Goal: Task Accomplishment & Management: Use online tool/utility

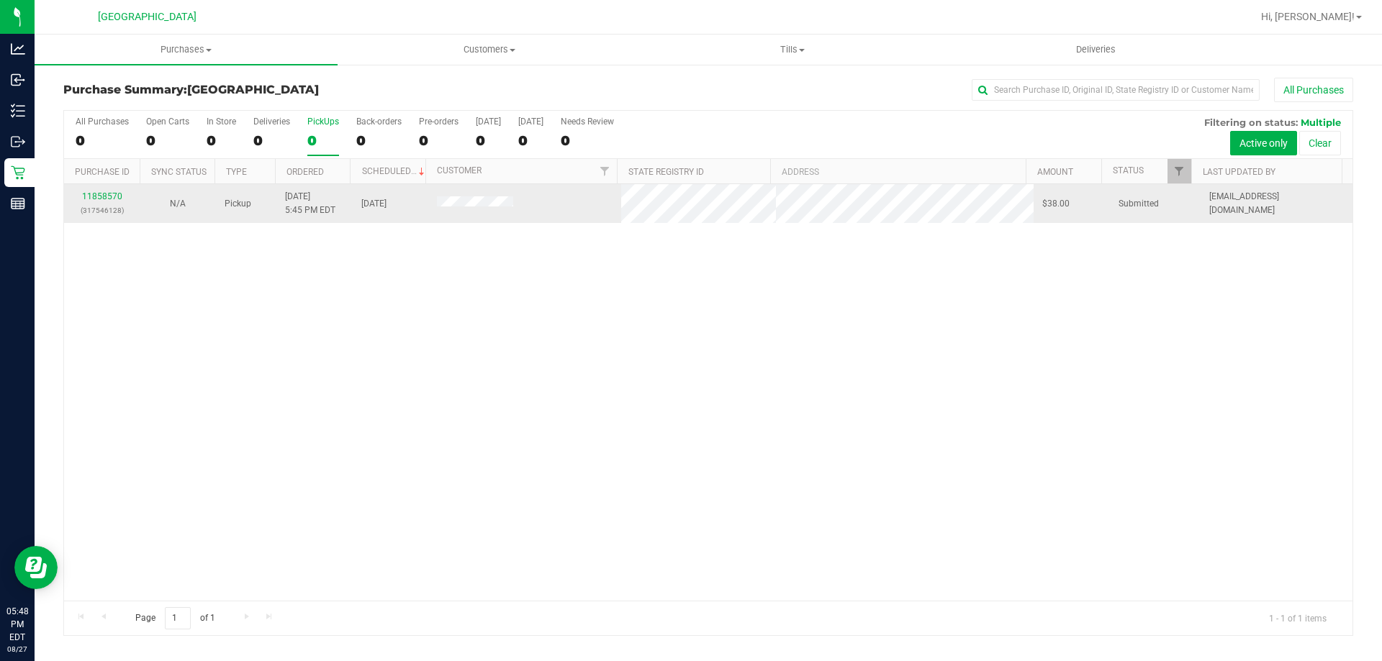
click at [112, 202] on div "11858570 (317546128)" at bounding box center [102, 203] width 58 height 27
click at [99, 191] on div "11858570 (317546128)" at bounding box center [102, 203] width 58 height 27
click at [94, 196] on link "11858570" at bounding box center [102, 196] width 40 height 10
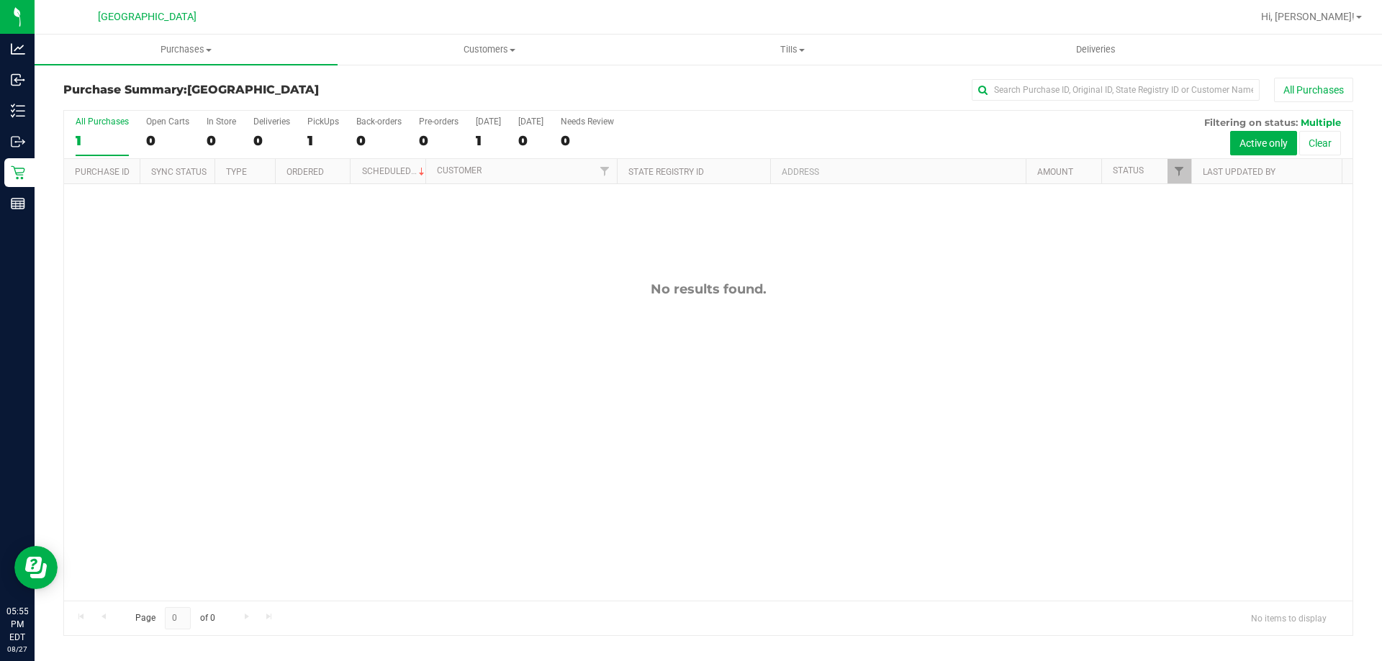
drag, startPoint x: 64, startPoint y: 86, endPoint x: 335, endPoint y: 92, distance: 270.7
click at [335, 92] on h3 "Purchase Summary: [GEOGRAPHIC_DATA]" at bounding box center [278, 89] width 430 height 13
drag, startPoint x: 308, startPoint y: 86, endPoint x: 330, endPoint y: 89, distance: 21.7
click at [330, 89] on h3 "Purchase Summary: [GEOGRAPHIC_DATA]" at bounding box center [278, 89] width 430 height 13
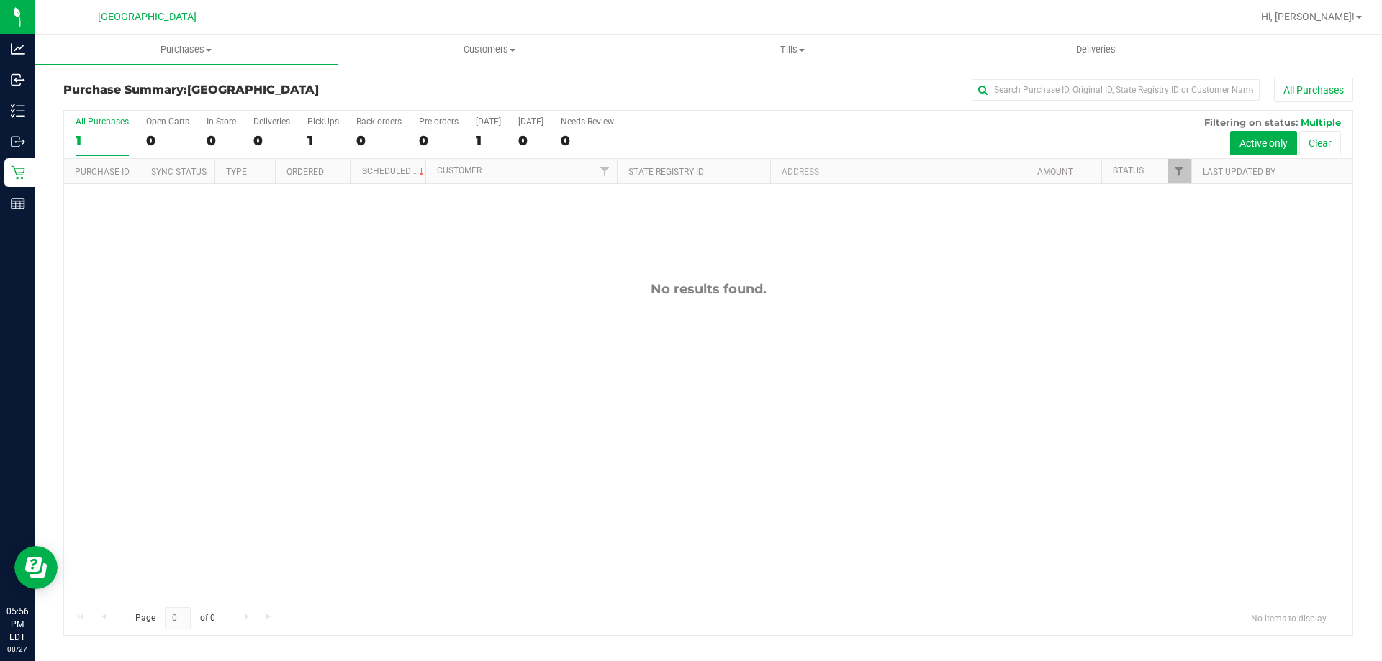
click at [330, 89] on h3 "Purchase Summary: [GEOGRAPHIC_DATA]" at bounding box center [278, 89] width 430 height 13
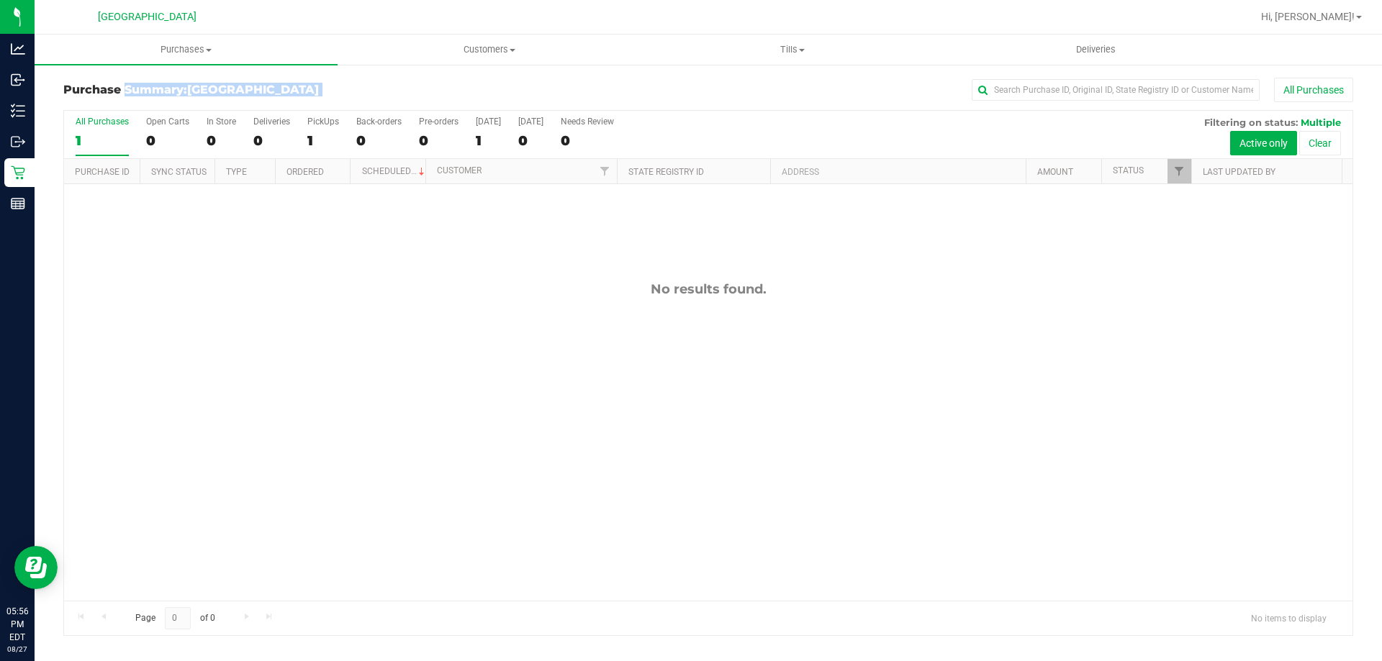
click at [330, 89] on h3 "Purchase Summary: [GEOGRAPHIC_DATA]" at bounding box center [278, 89] width 430 height 13
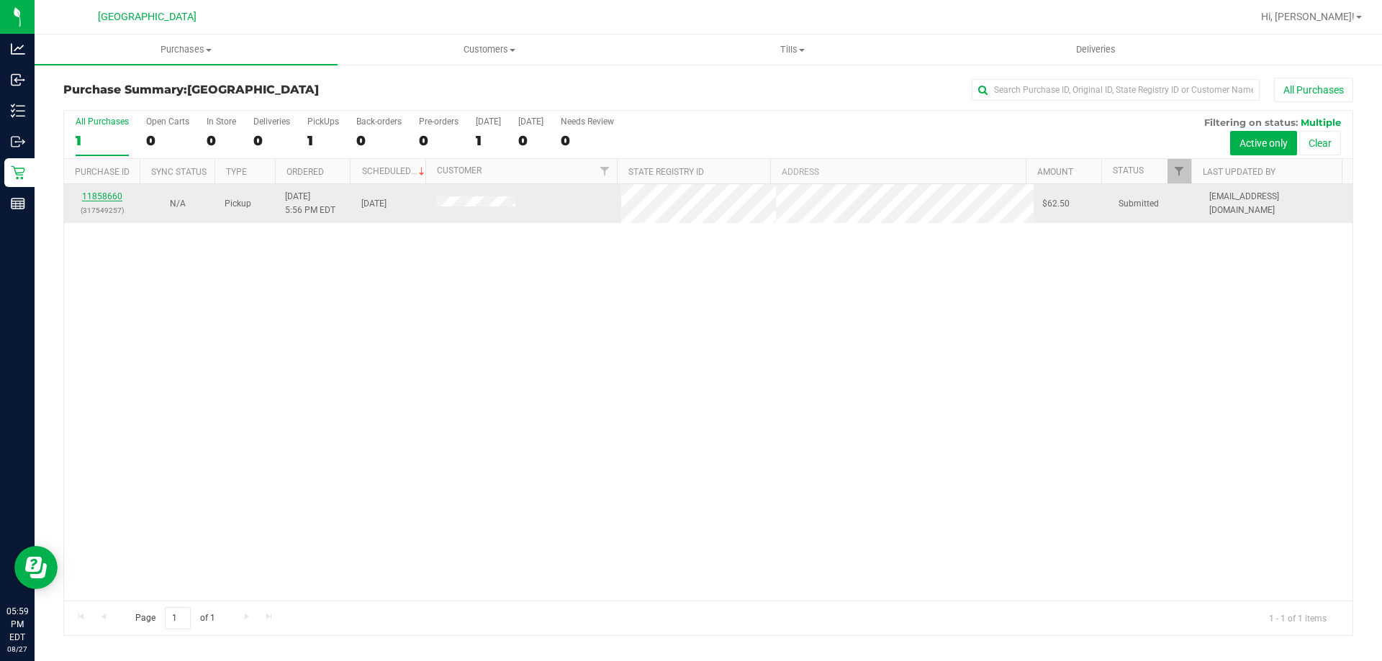
click at [104, 199] on link "11858660" at bounding box center [102, 196] width 40 height 10
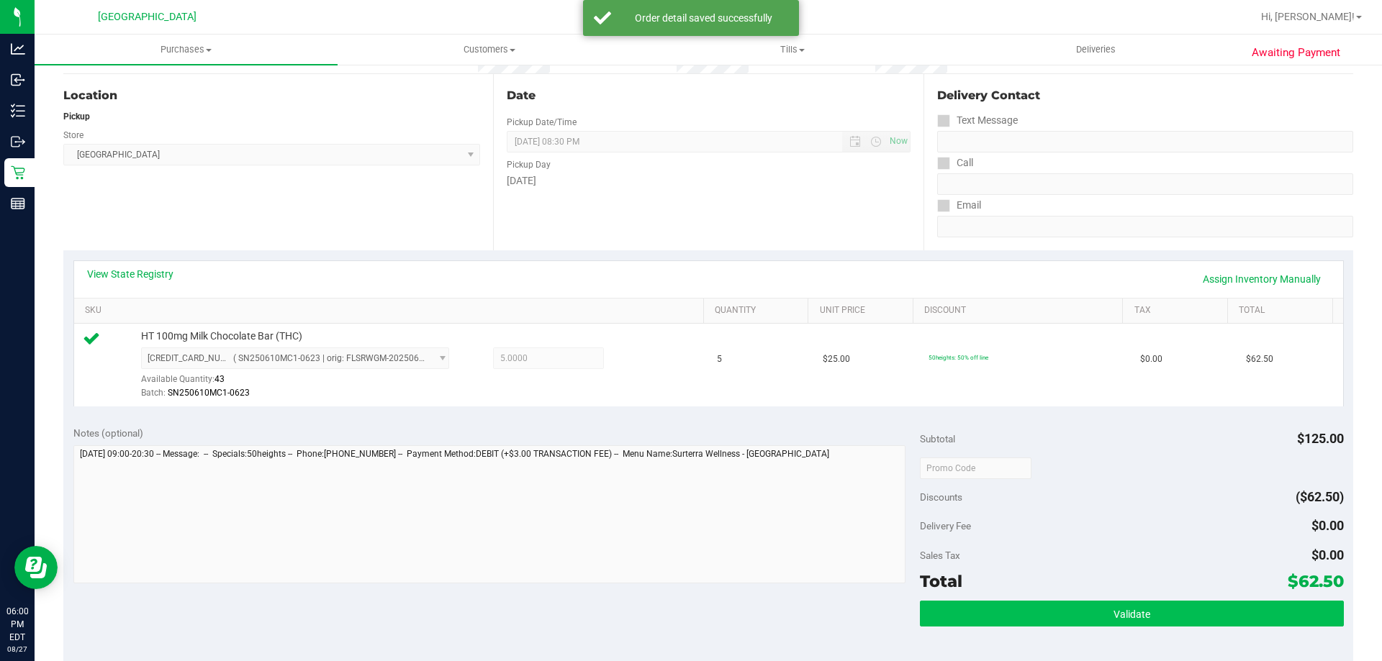
scroll to position [288, 0]
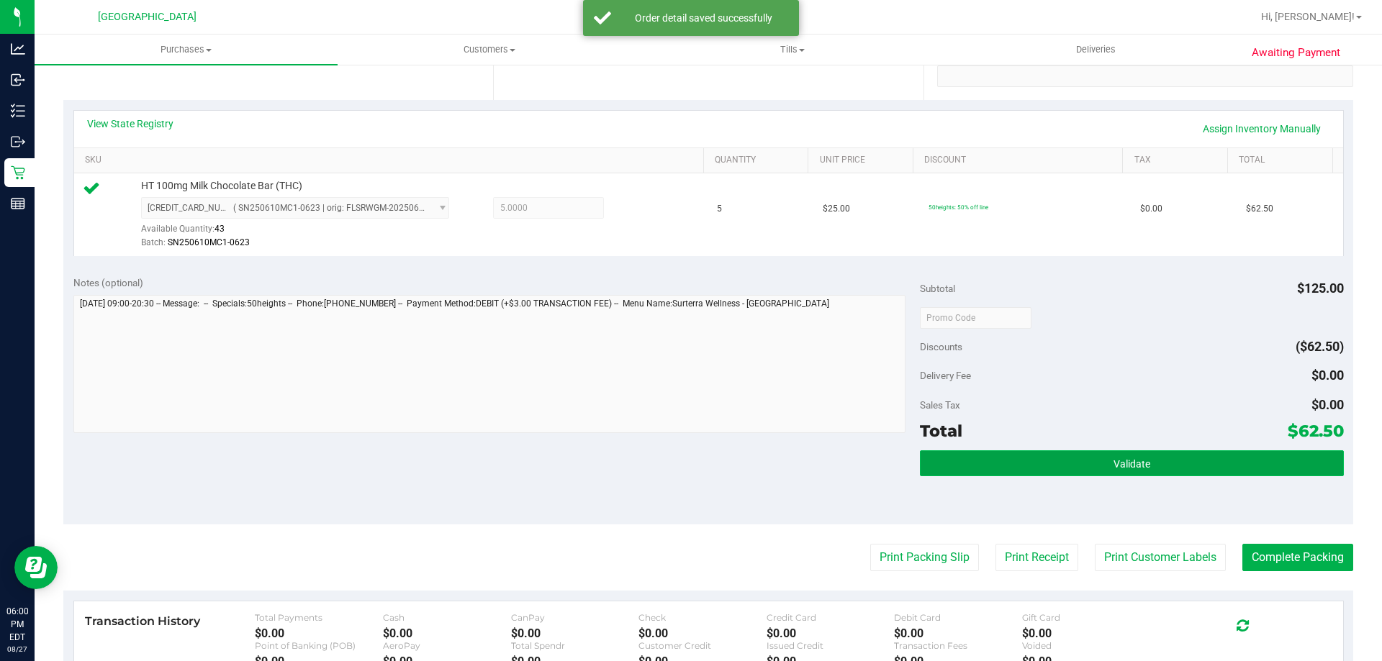
click at [977, 468] on button "Validate" at bounding box center [1131, 464] width 423 height 26
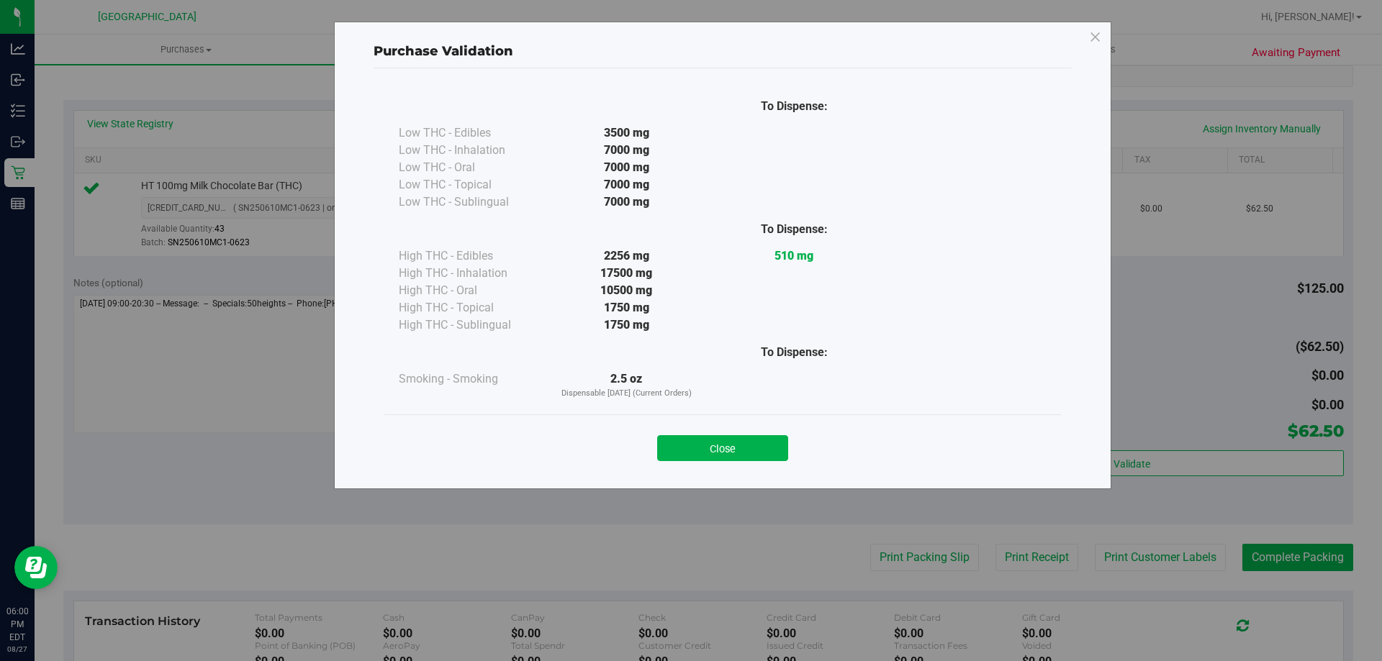
drag, startPoint x: 751, startPoint y: 442, endPoint x: 886, endPoint y: 498, distance: 146.5
click at [790, 453] on div "Close" at bounding box center [722, 444] width 655 height 36
click at [751, 431] on div "Close" at bounding box center [722, 444] width 655 height 36
click at [776, 461] on button "Close" at bounding box center [722, 448] width 131 height 26
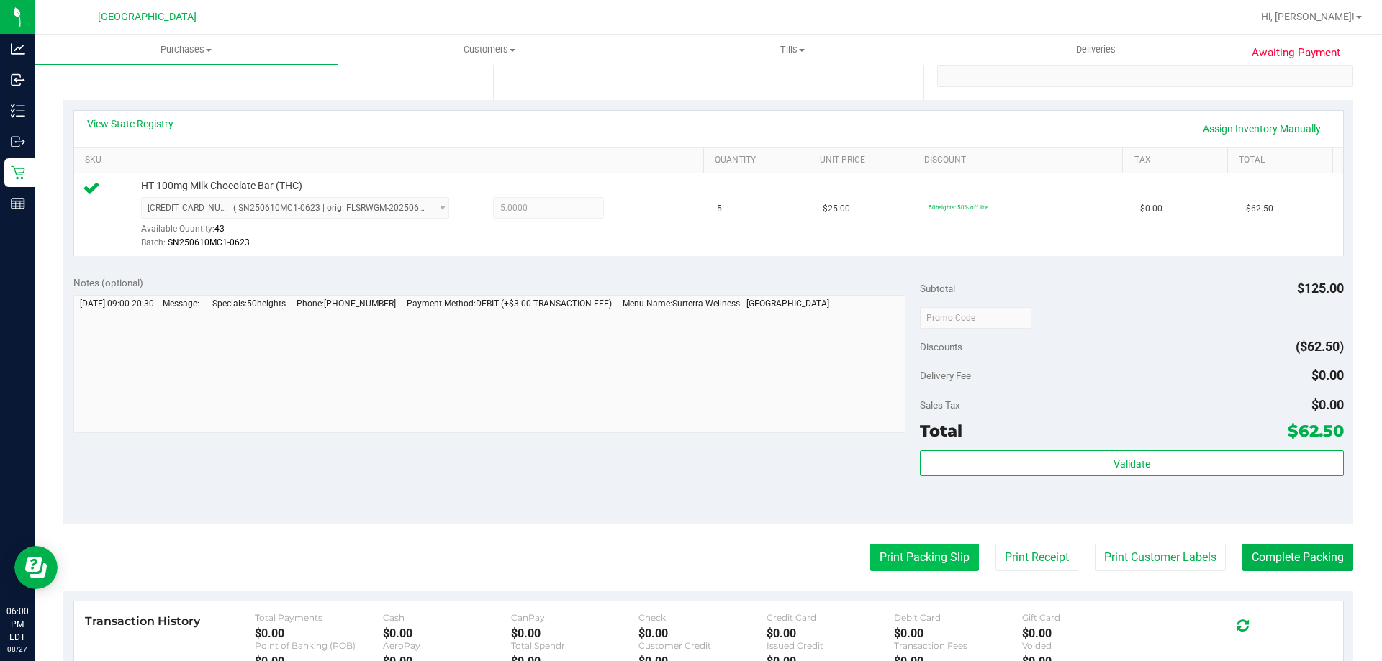
click at [884, 550] on button "Print Packing Slip" at bounding box center [924, 557] width 109 height 27
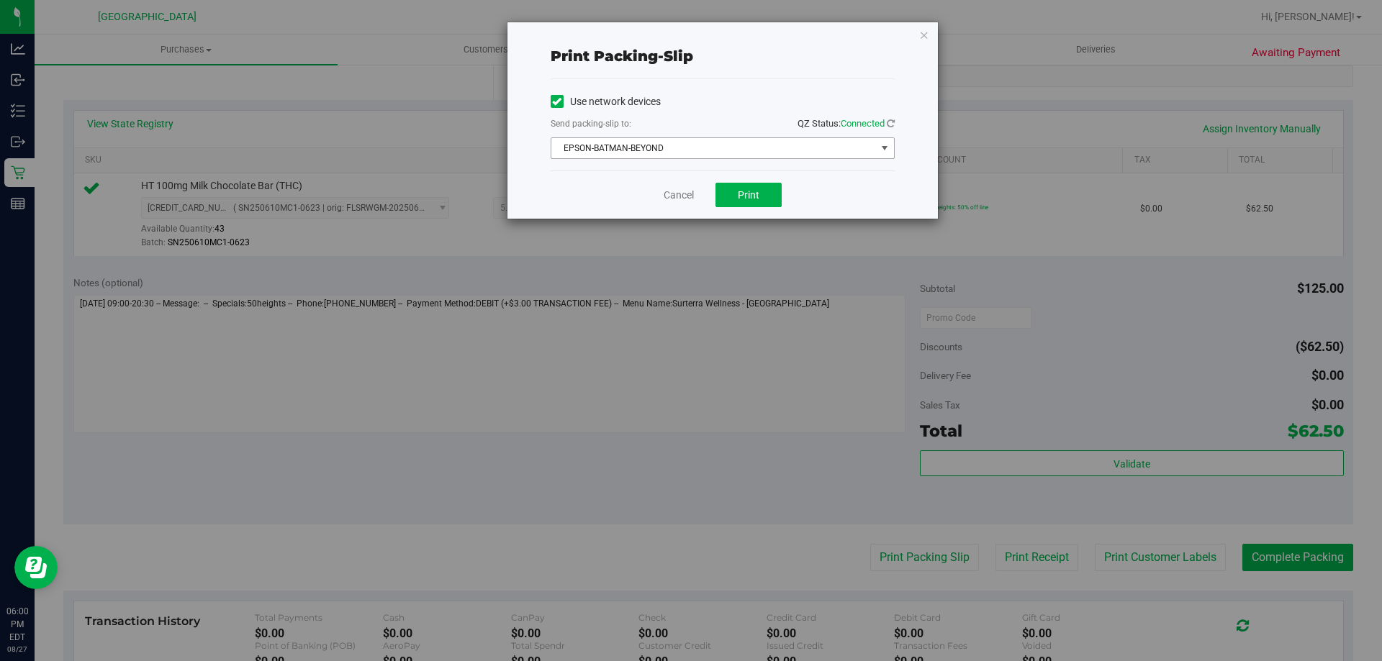
click at [674, 150] on span "EPSON-BATMAN-BEYOND" at bounding box center [713, 148] width 325 height 20
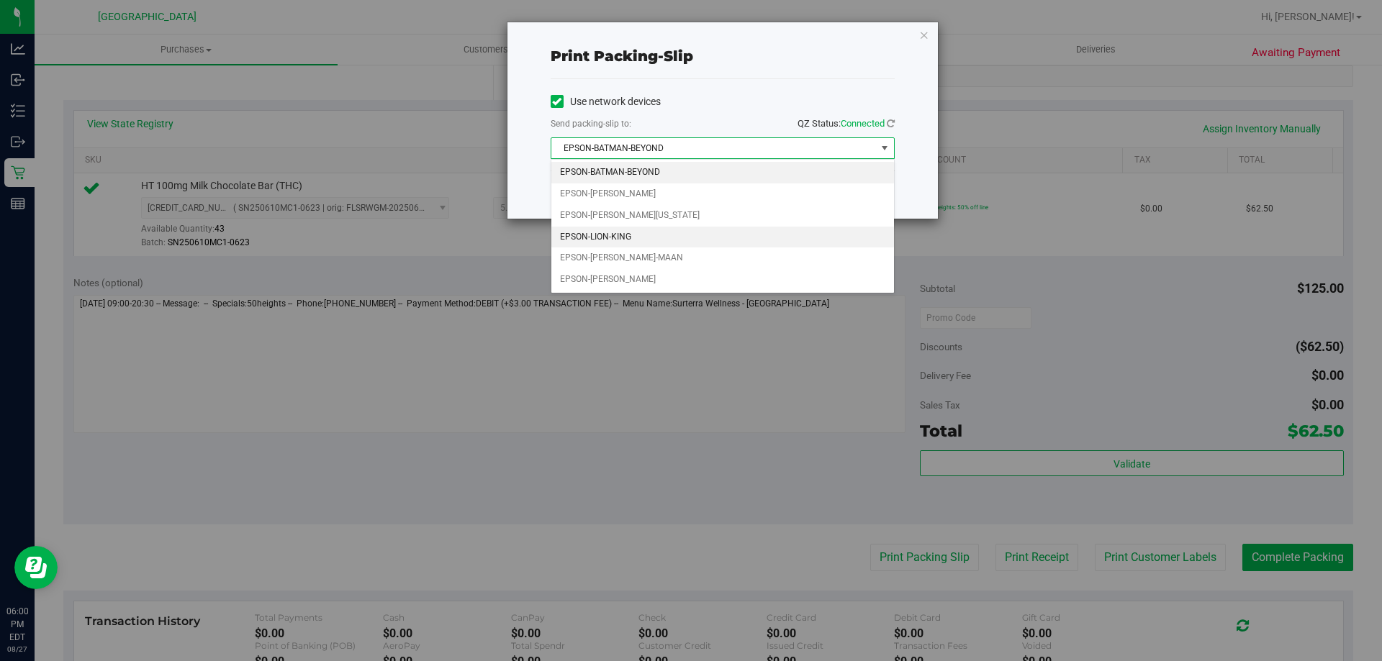
click at [639, 235] on li "EPSON-LION-KING" at bounding box center [722, 238] width 343 height 22
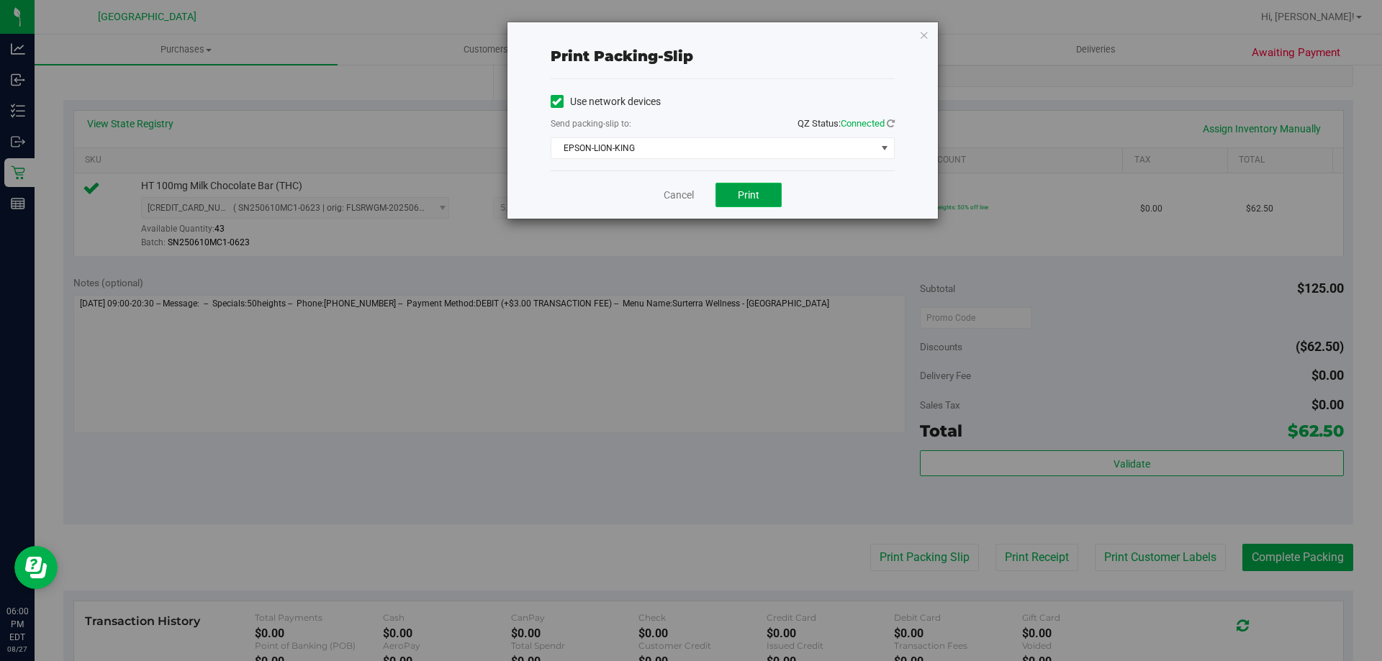
click at [733, 191] on button "Print" at bounding box center [748, 195] width 66 height 24
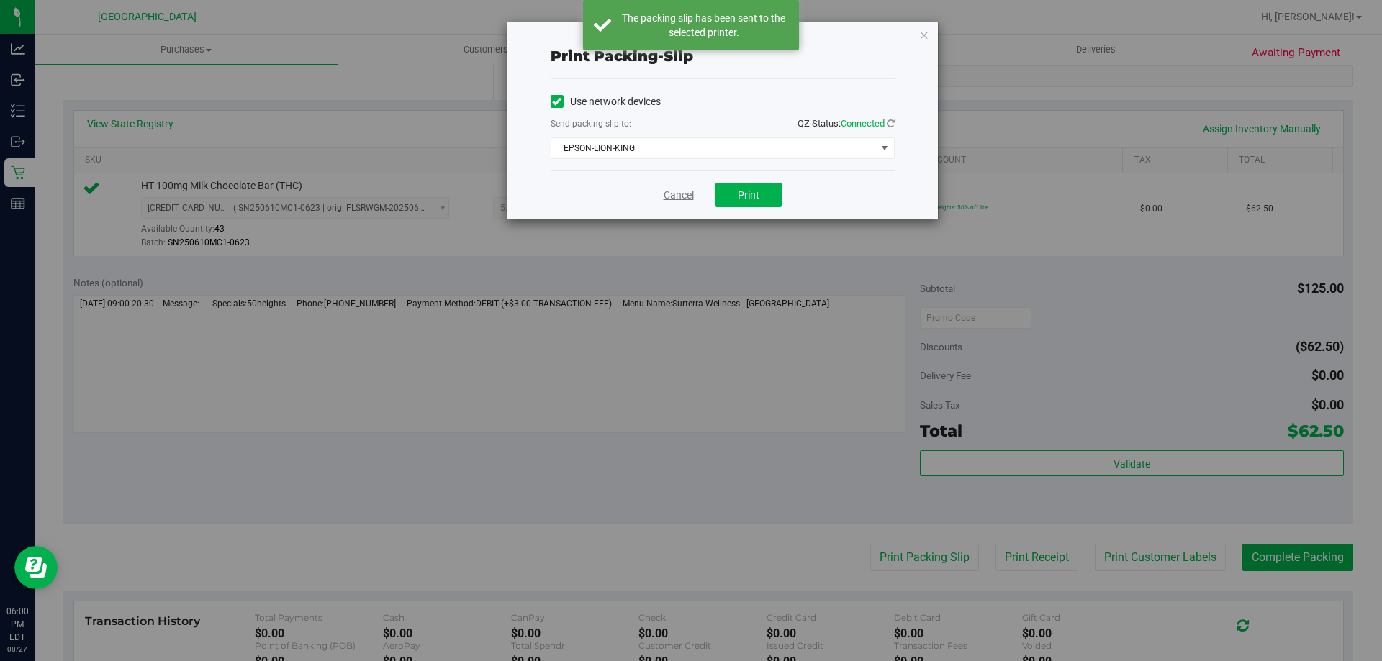
click at [672, 191] on link "Cancel" at bounding box center [679, 195] width 30 height 15
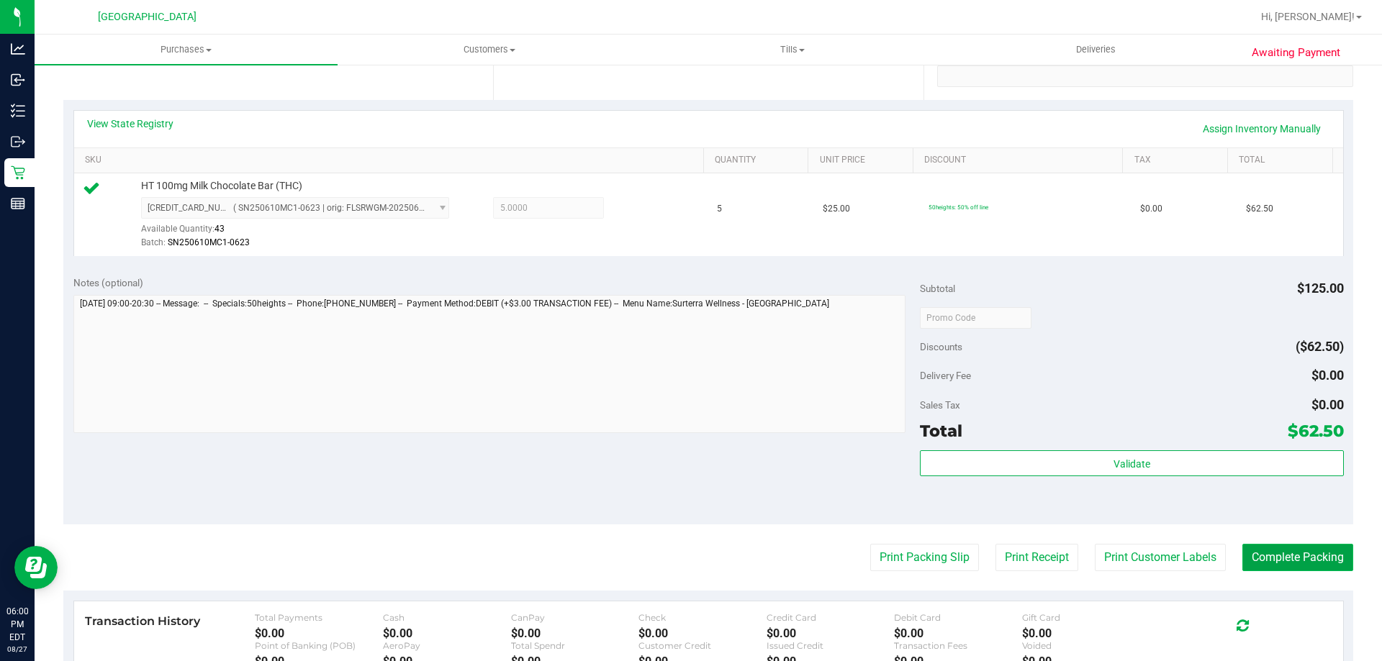
click at [1267, 565] on button "Complete Packing" at bounding box center [1297, 557] width 111 height 27
